Goal: Transaction & Acquisition: Purchase product/service

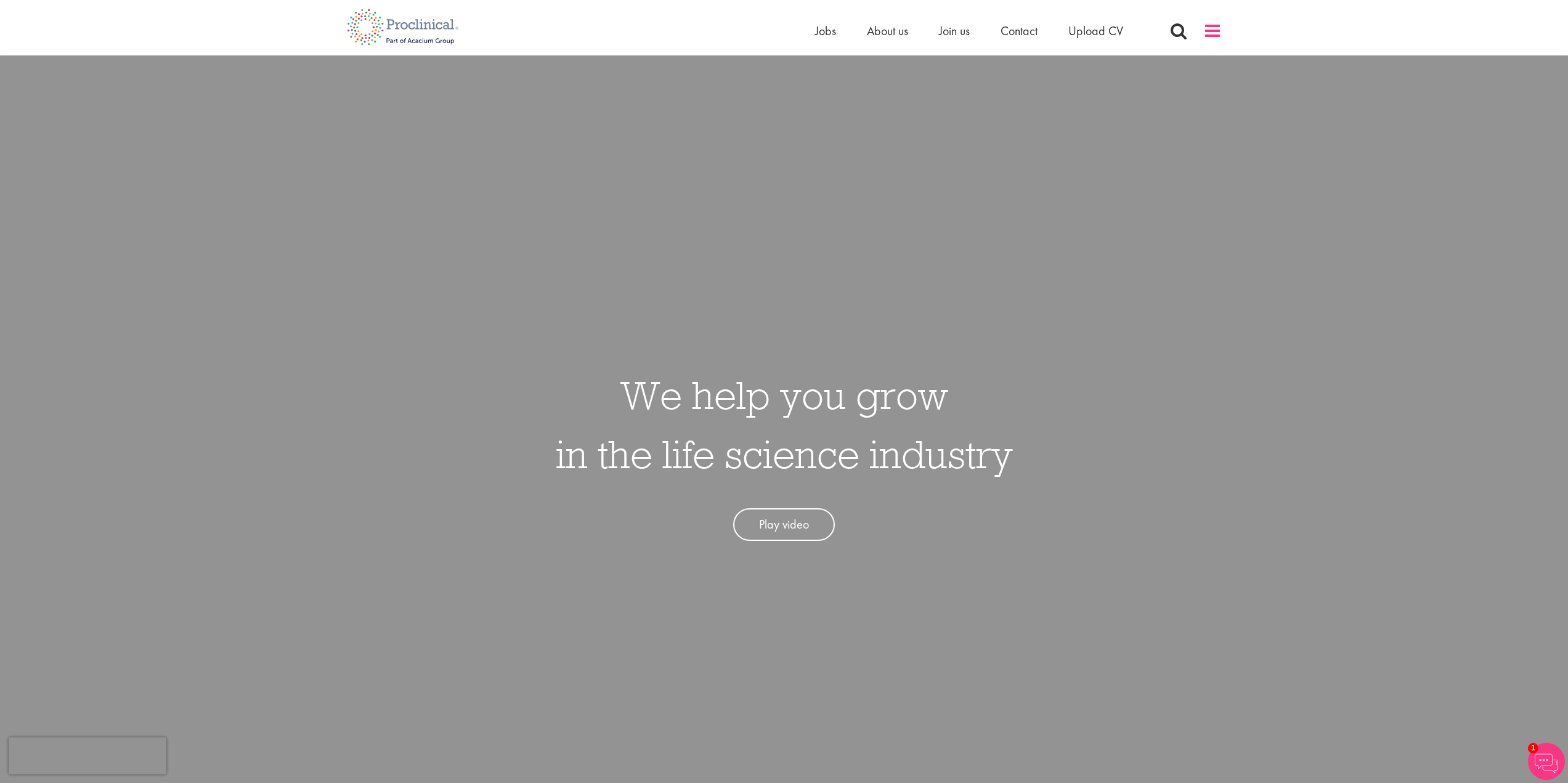
click at [1211, 29] on span at bounding box center [1213, 30] width 19 height 19
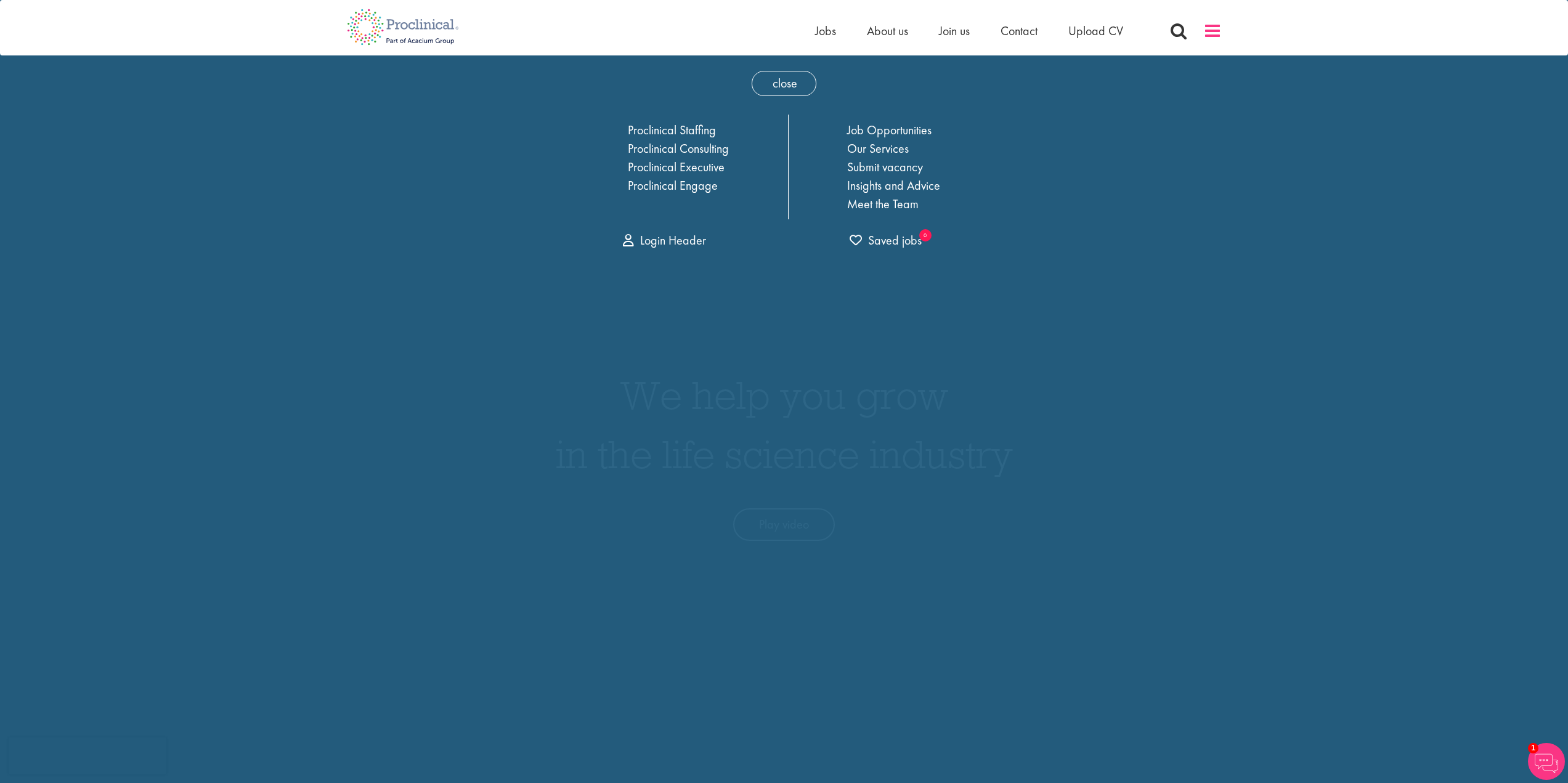
click at [1211, 29] on span at bounding box center [1213, 30] width 19 height 19
click at [1307, 22] on div "Home Jobs About us Join us Contact Upload CV" at bounding box center [784, 23] width 1568 height 47
click at [1015, 31] on span "Contact" at bounding box center [1018, 31] width 37 height 16
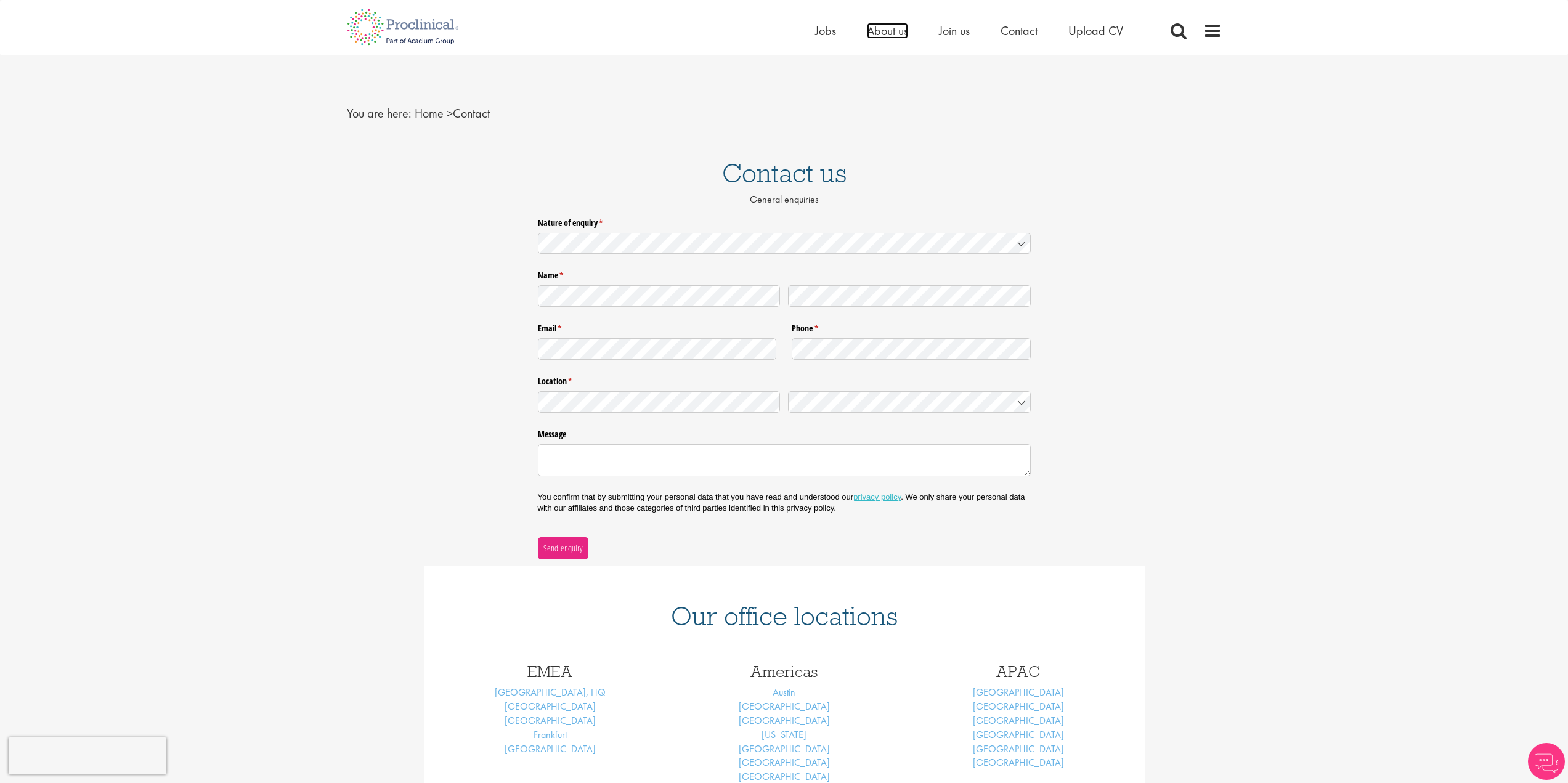
click at [896, 32] on span "About us" at bounding box center [887, 31] width 42 height 16
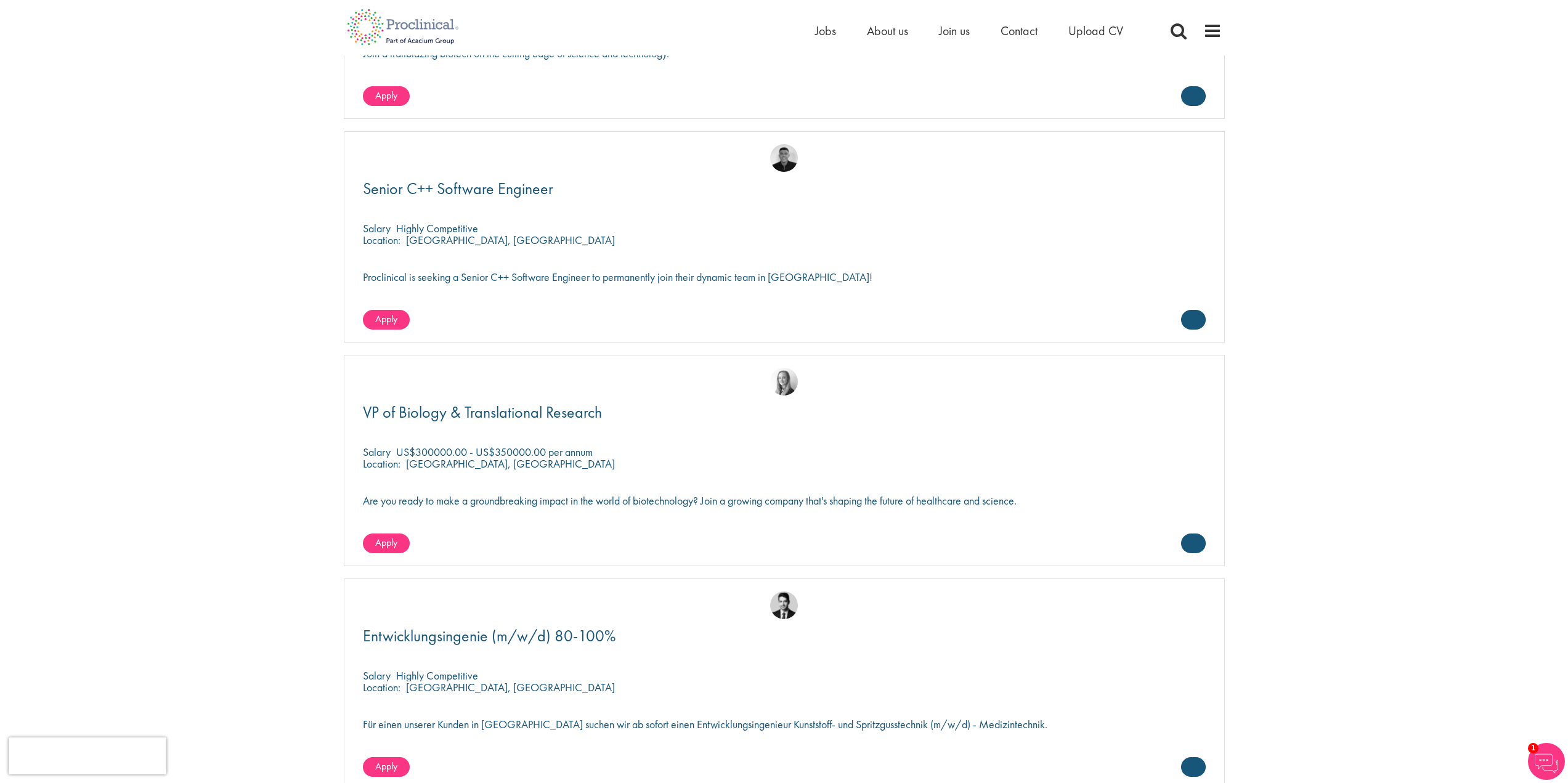
scroll to position [2557, 0]
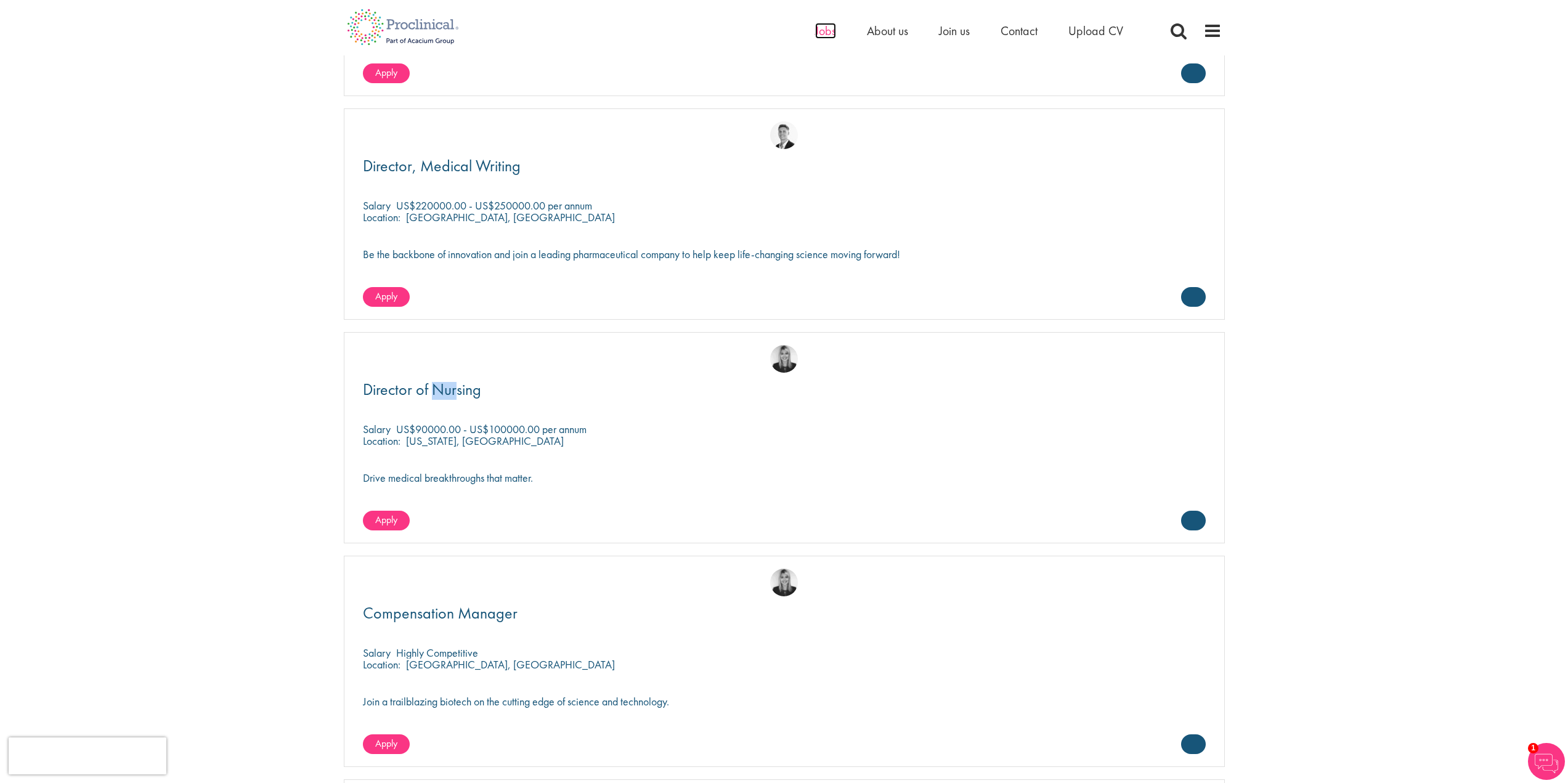
click at [818, 31] on span "Jobs" at bounding box center [826, 31] width 21 height 16
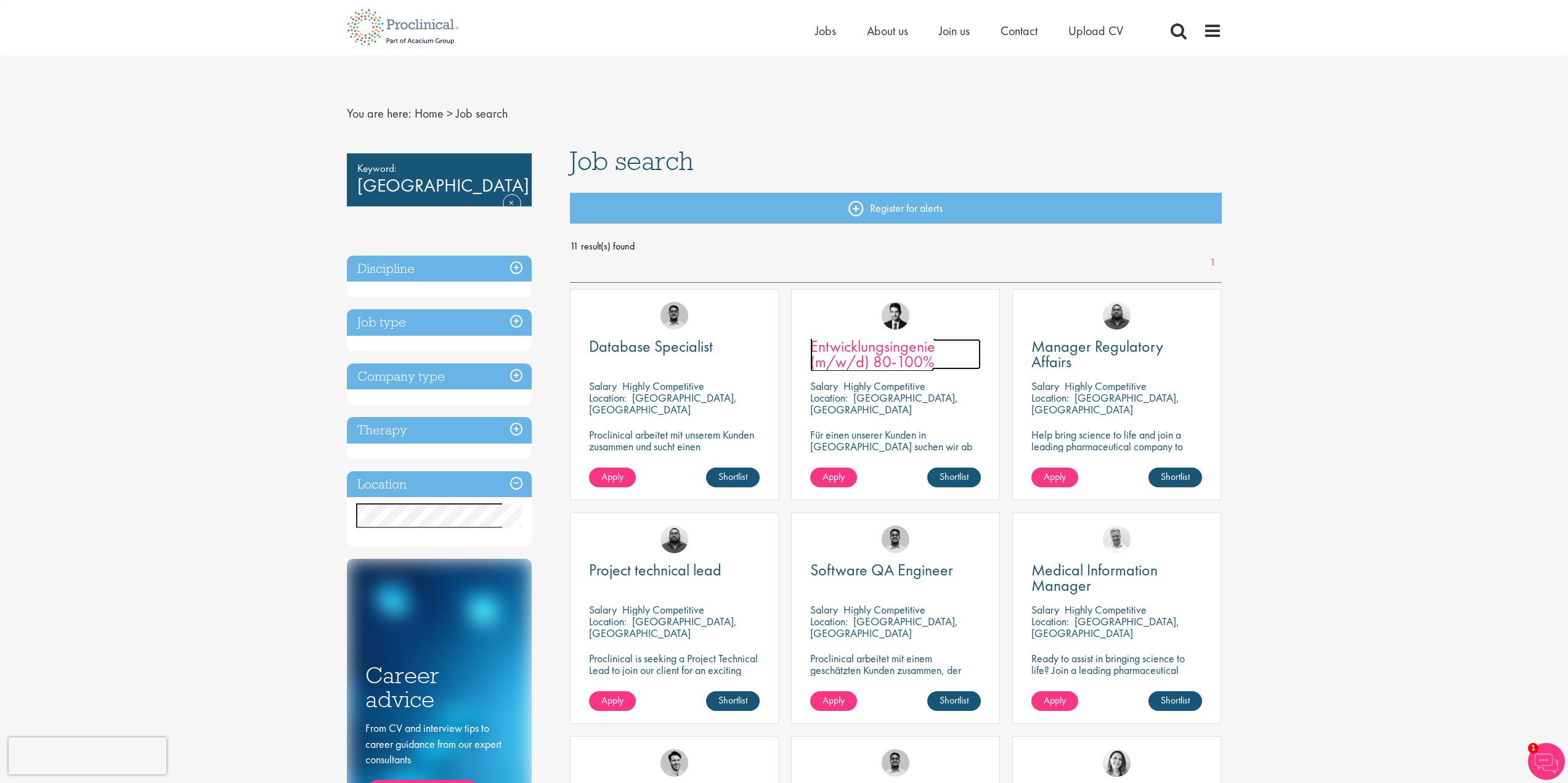
drag, startPoint x: 867, startPoint y: 344, endPoint x: 917, endPoint y: 352, distance: 50.6
click at [867, 344] on span "Entwicklungsingenie (m/w/d) 80-100%" at bounding box center [872, 354] width 125 height 36
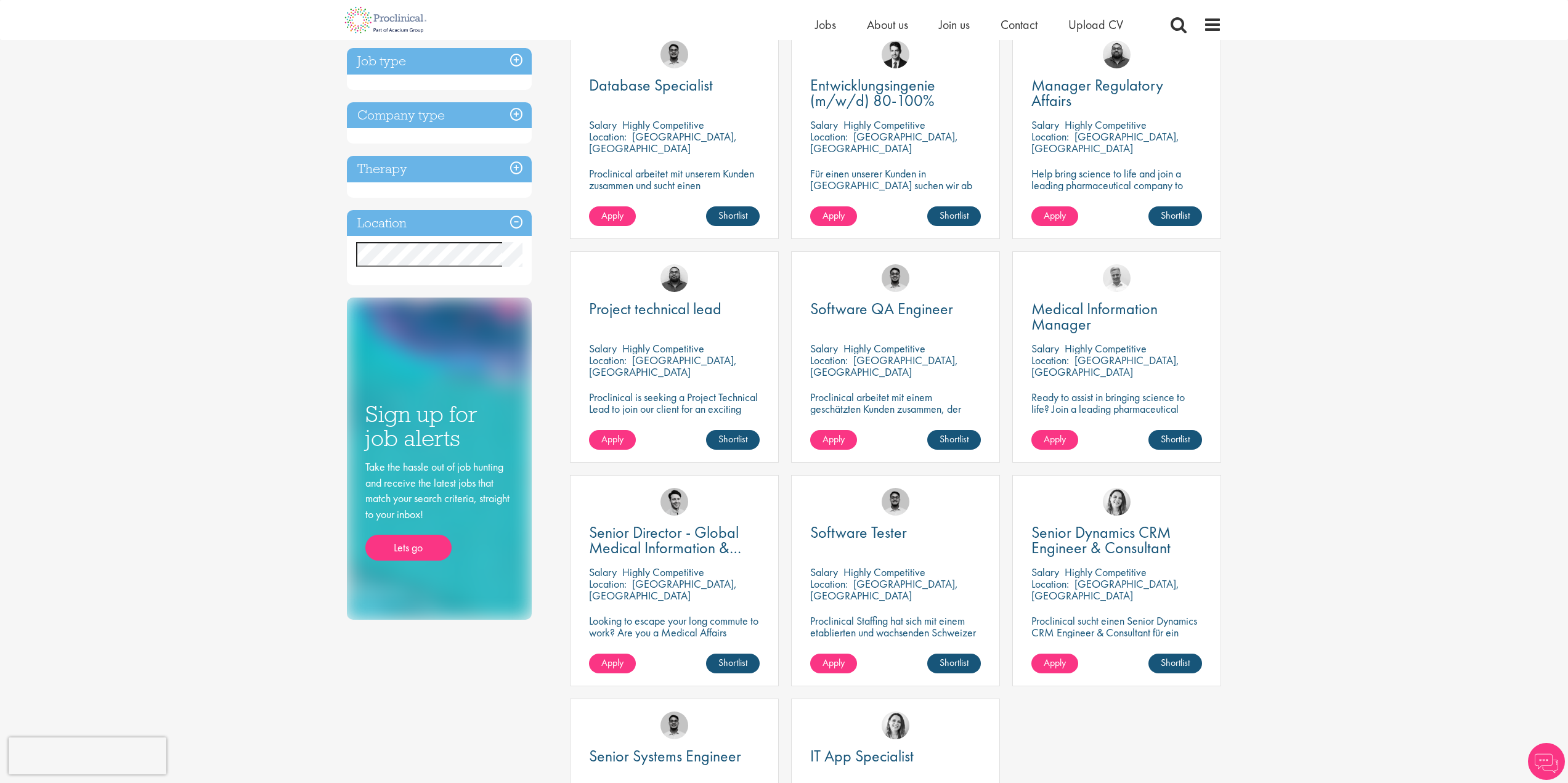
scroll to position [247, 0]
click at [1101, 544] on span "Senior Dynamics CRM Engineer & Consultant" at bounding box center [1101, 539] width 139 height 36
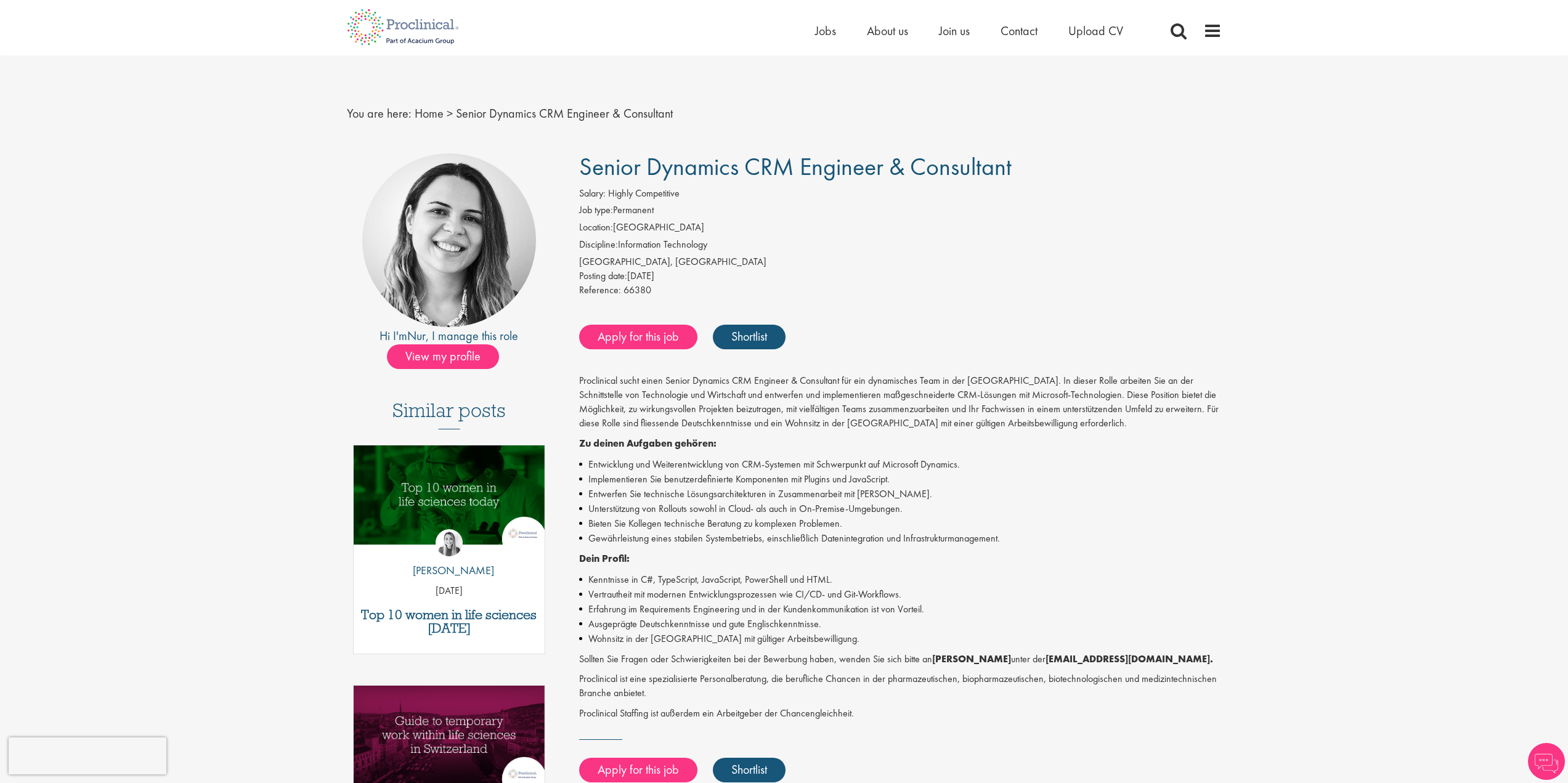
click at [1141, 502] on li "Unterstützung von Rollouts sowohl in Cloud- als auch in On-Premise-Umgebungen." at bounding box center [900, 509] width 642 height 15
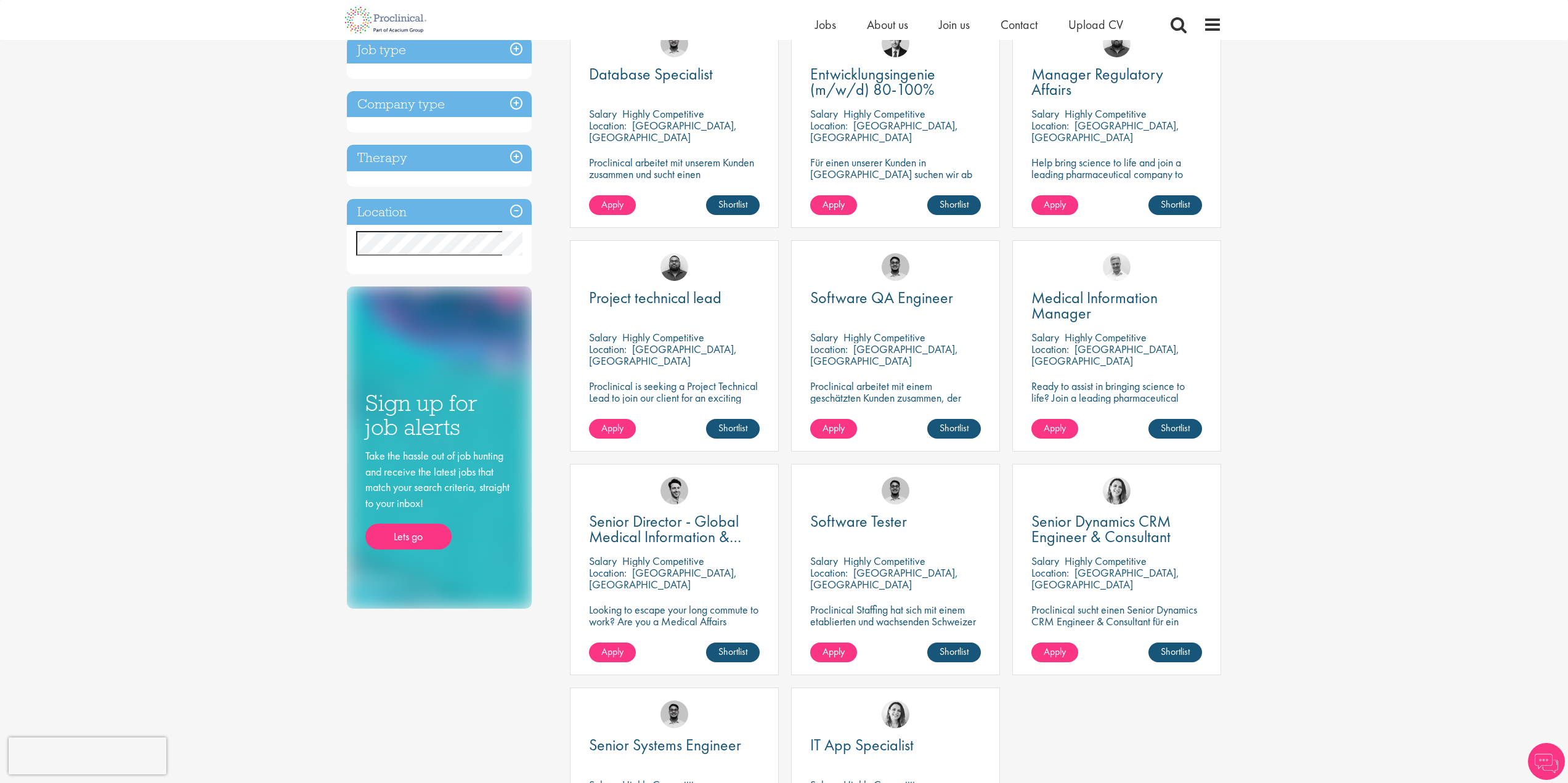
scroll to position [247, 0]
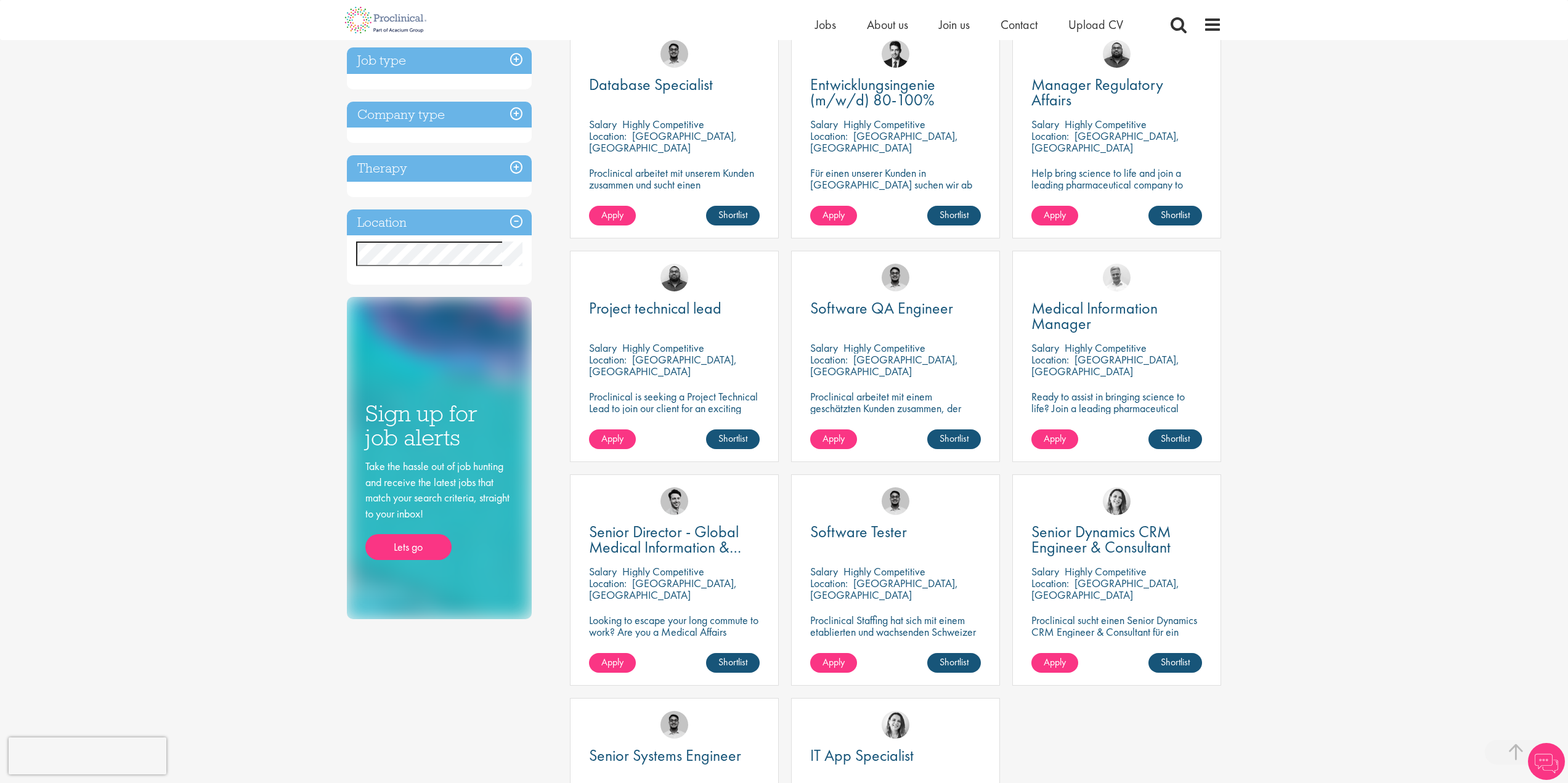
click at [1283, 490] on div "You are here: Home > Job search Keyword: [GEOGRAPHIC_DATA] Remove Discipline En…" at bounding box center [784, 553] width 1568 height 1600
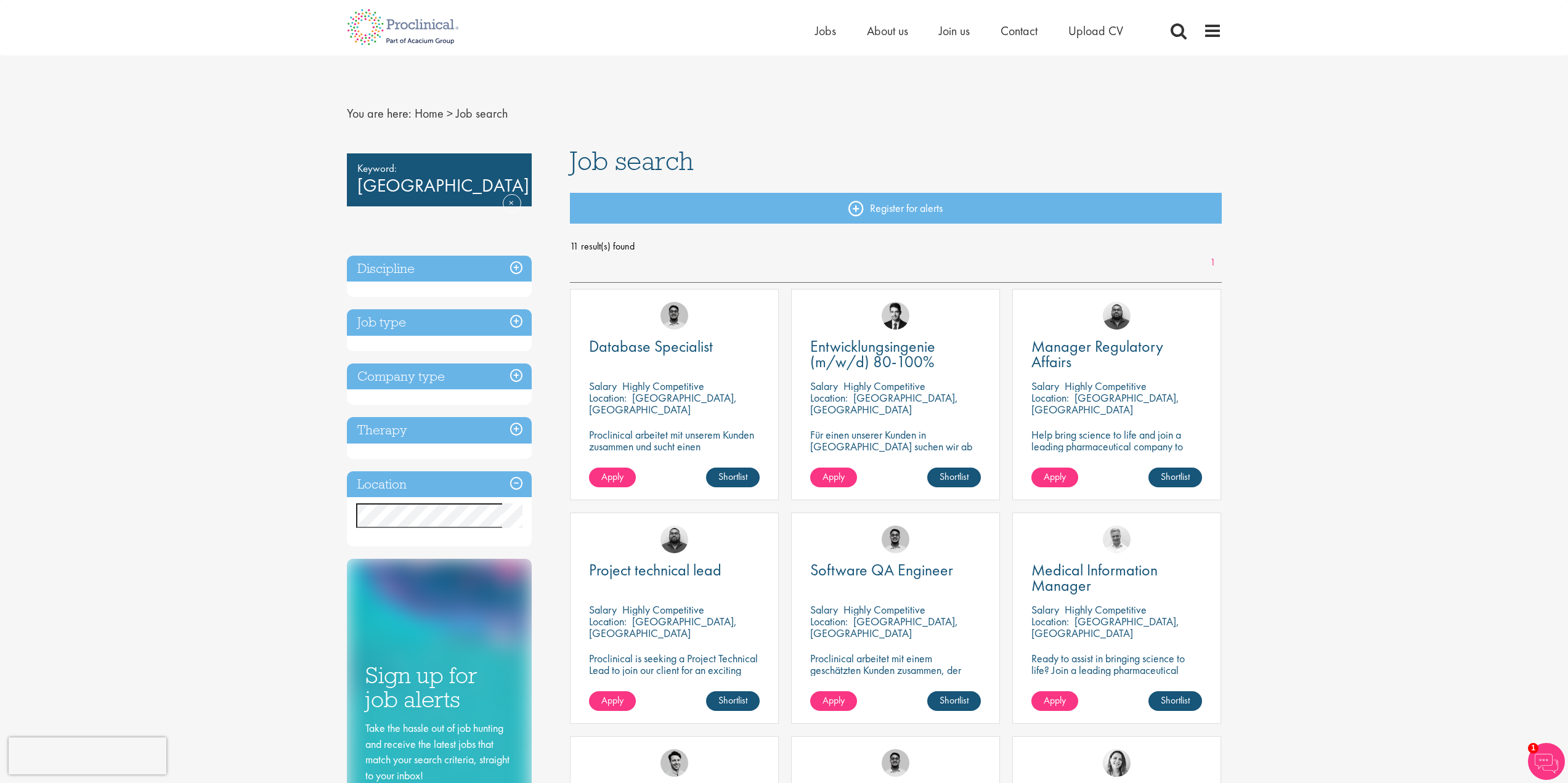
click at [403, 186] on div "Keyword: zürich Remove" at bounding box center [439, 180] width 185 height 53
drag, startPoint x: 342, startPoint y: 189, endPoint x: 332, endPoint y: 190, distance: 10.0
click at [828, 29] on span "Jobs" at bounding box center [826, 31] width 21 height 16
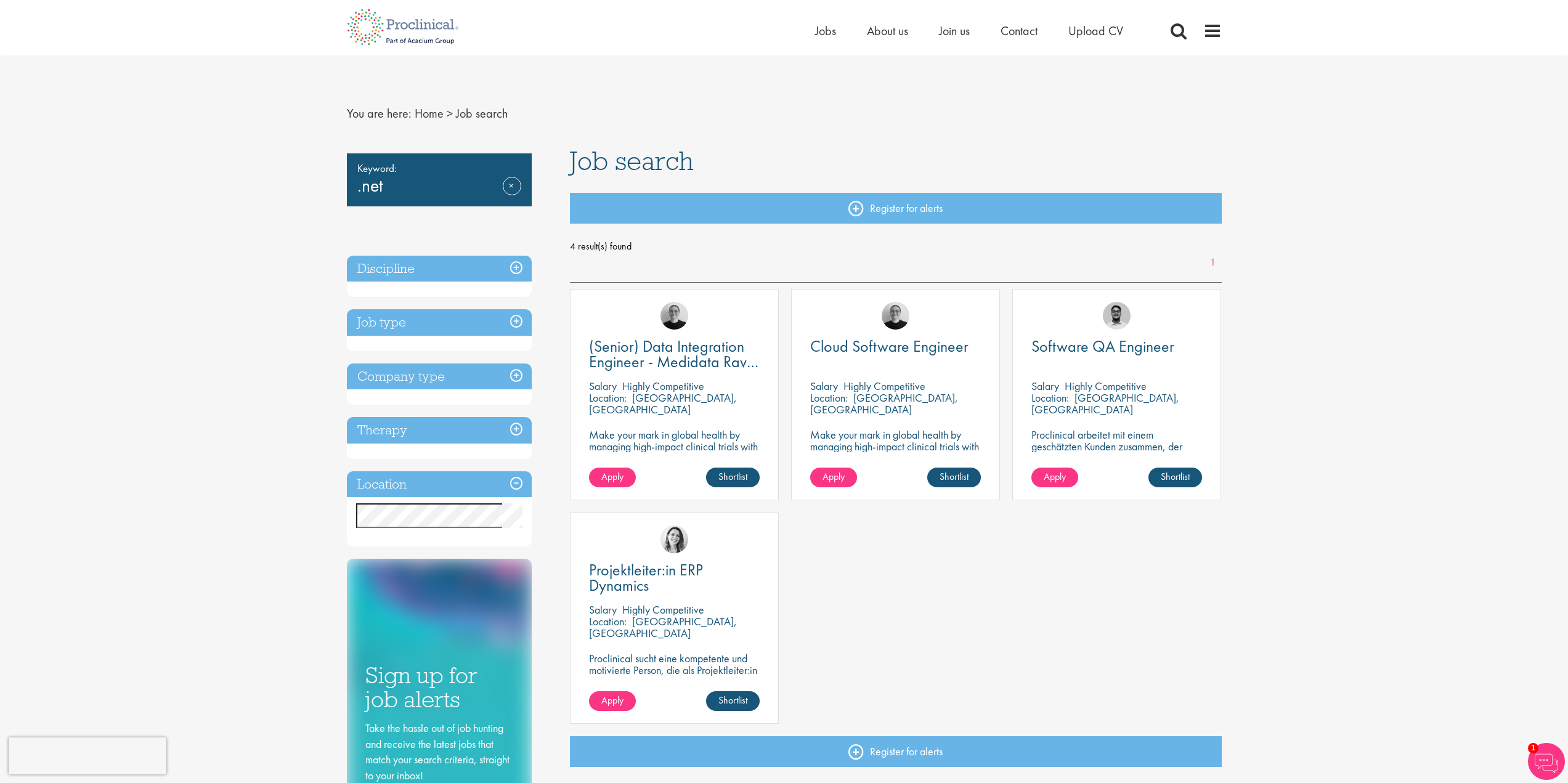
click at [1164, 607] on div "(Senior) Data Integration Engineer - Medidata Rave Specialized [GEOGRAPHIC_DATA…" at bounding box center [896, 512] width 664 height 447
